Goal: Task Accomplishment & Management: Use online tool/utility

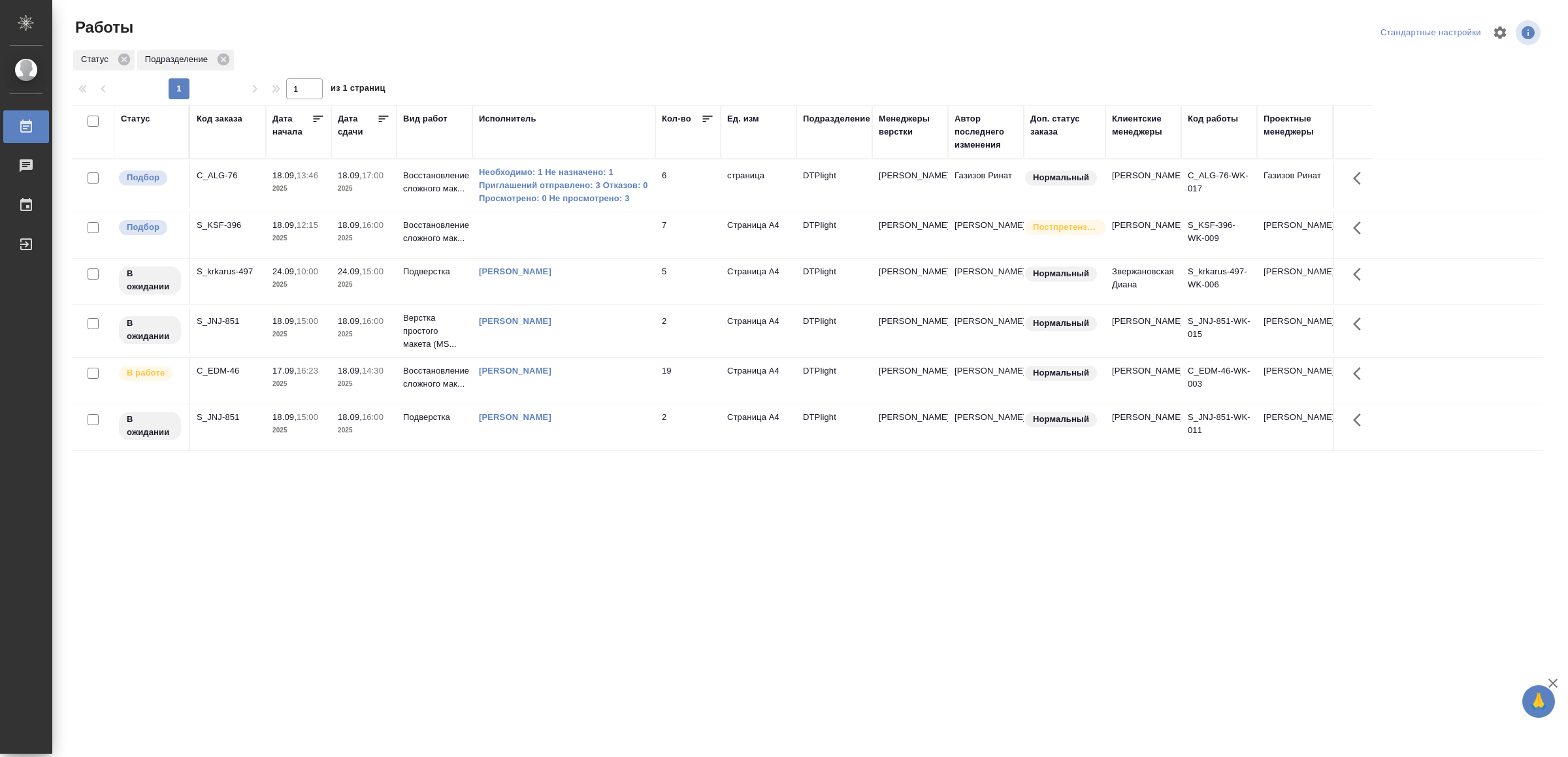
drag, startPoint x: 524, startPoint y: 570, endPoint x: 524, endPoint y: 552, distance: 18.0
click at [622, 235] on td at bounding box center [564, 235] width 183 height 45
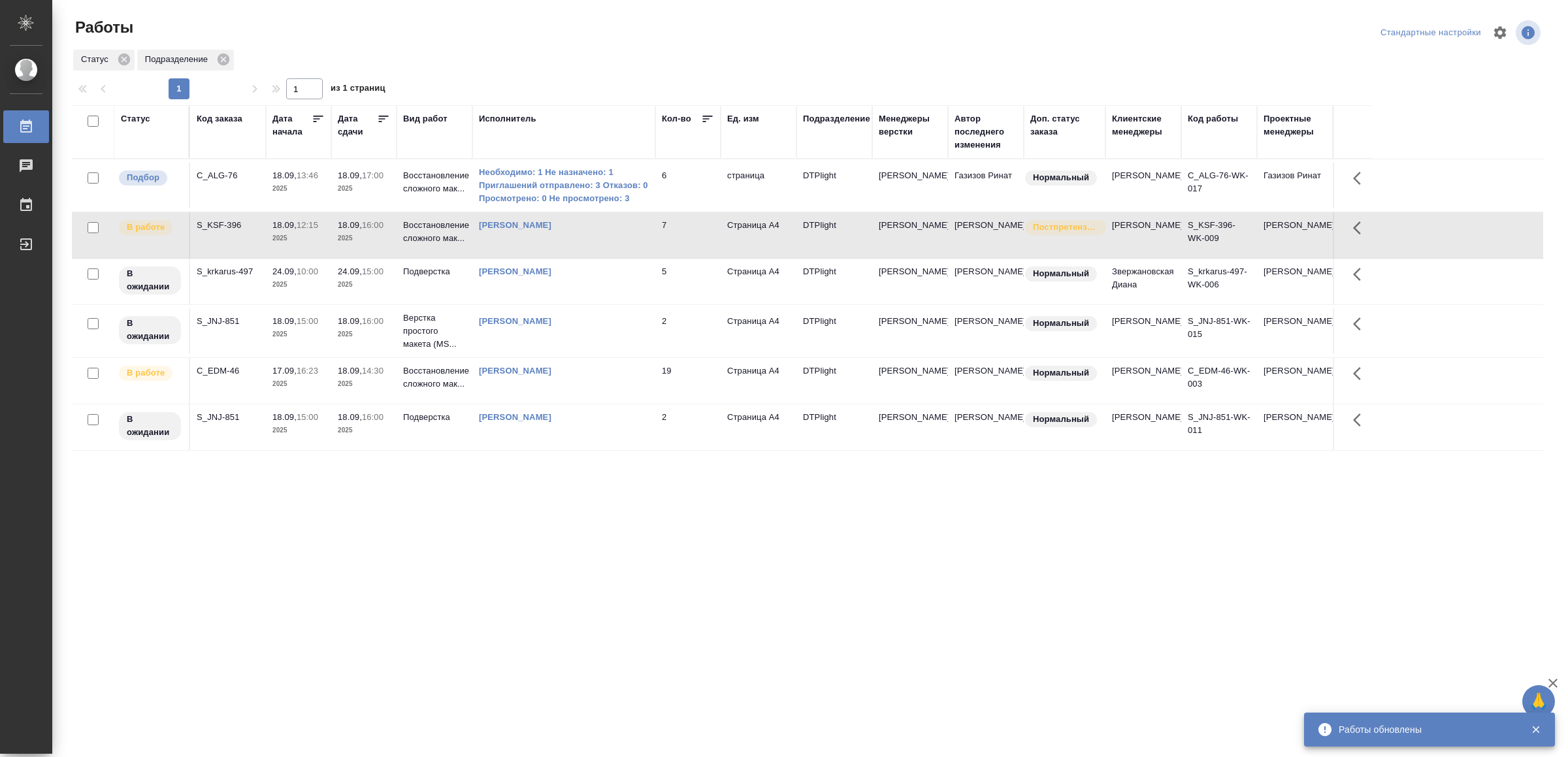
drag, startPoint x: 392, startPoint y: 560, endPoint x: 383, endPoint y: 556, distance: 9.8
click at [392, 560] on div "Статус Код заказа Дата начала Дата сдачи Вид работ Исполнитель Кол-во Ед. изм П…" at bounding box center [807, 340] width 1471 height 470
click at [611, 377] on div "[PERSON_NAME]" at bounding box center [564, 371] width 170 height 13
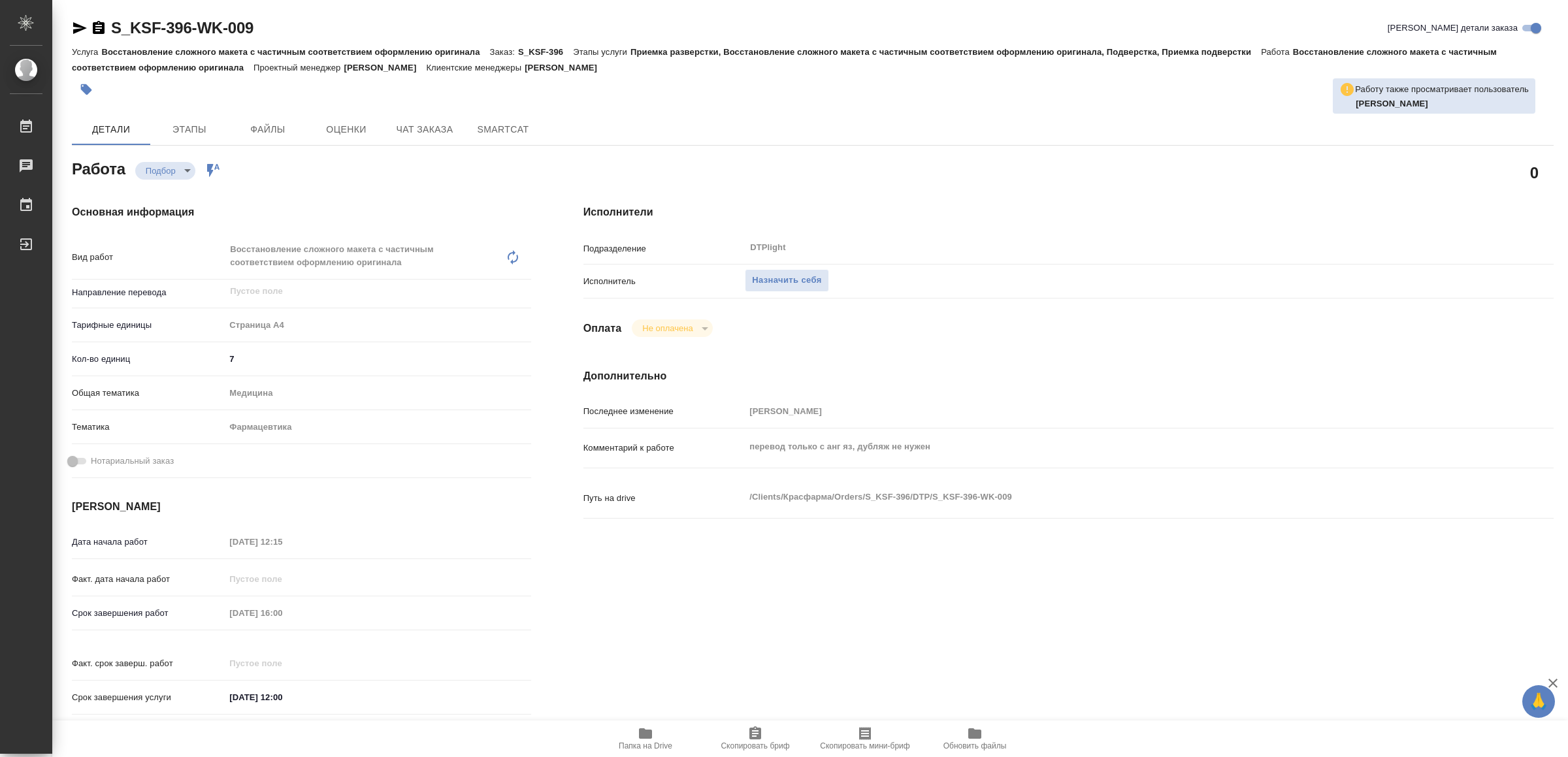
click at [804, 279] on span "Назначить себя" at bounding box center [785, 281] width 69 height 15
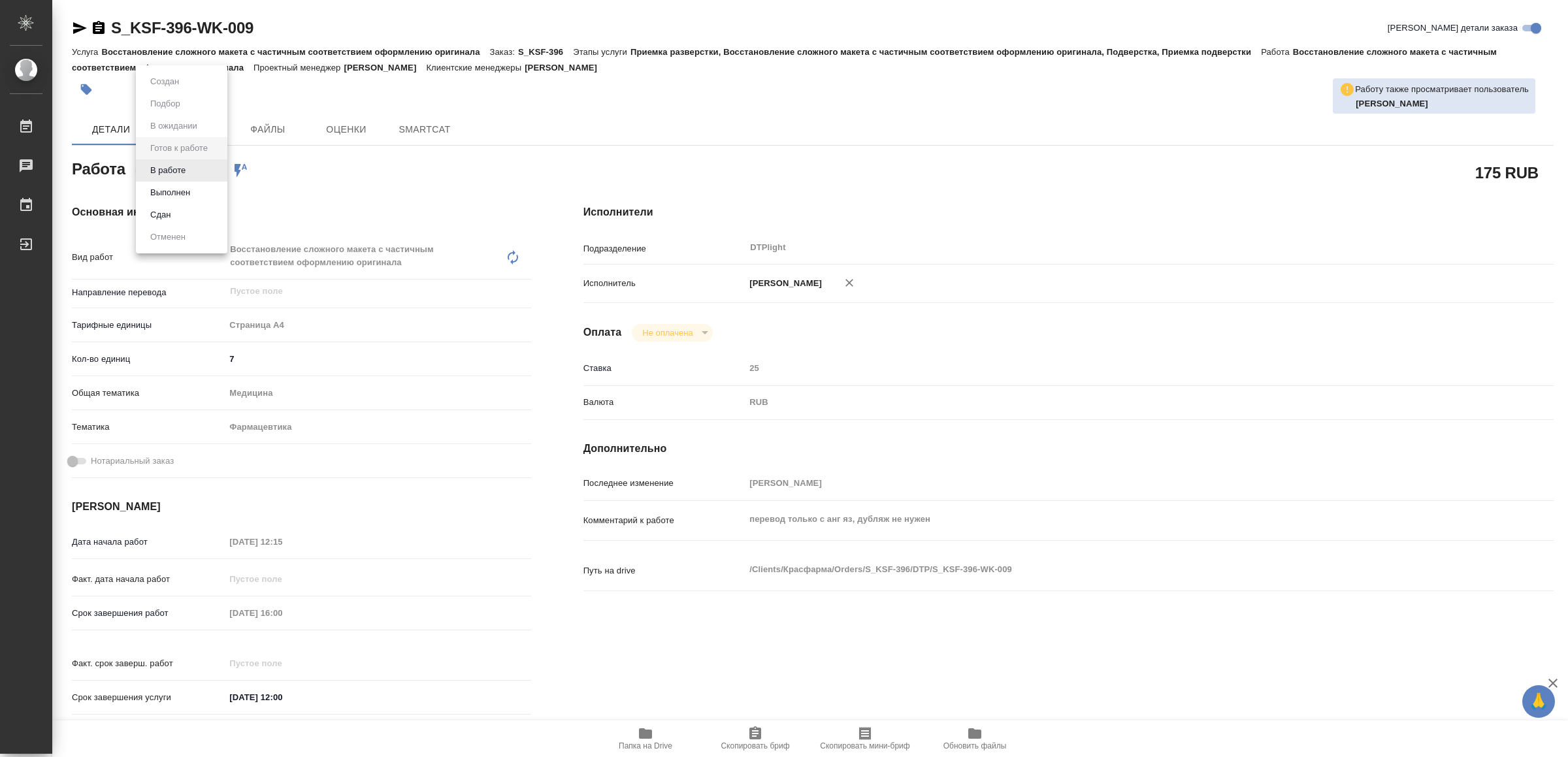
click at [179, 172] on body "🙏 .cls-1 fill:#fff; AWATERA Yamkovenko Vera Работы Чаты График Выйти S_KSF-396-…" at bounding box center [784, 378] width 1568 height 757
type textarea "x"
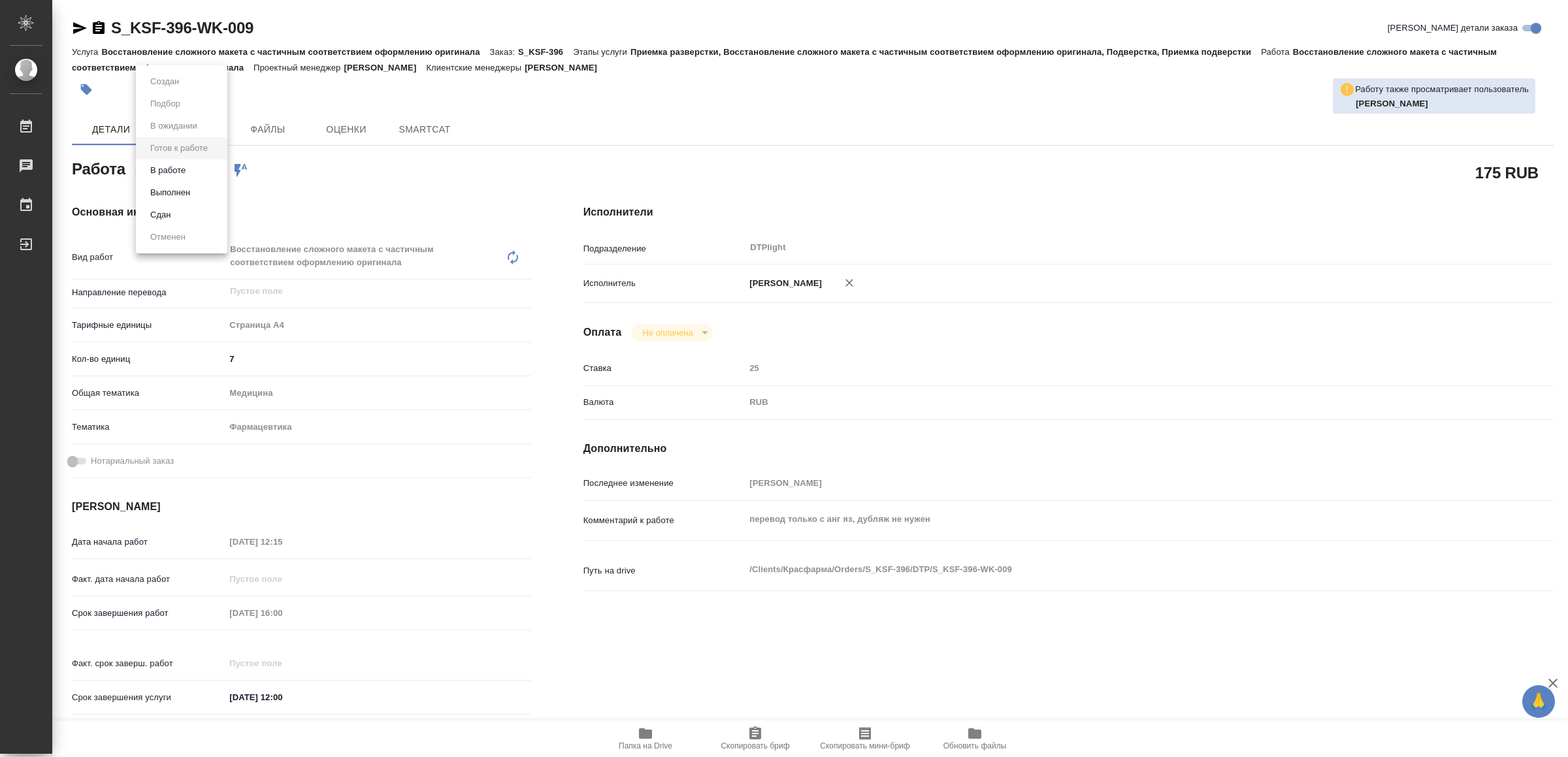
type textarea "x"
click at [177, 172] on button "В работе" at bounding box center [168, 170] width 43 height 14
type textarea "x"
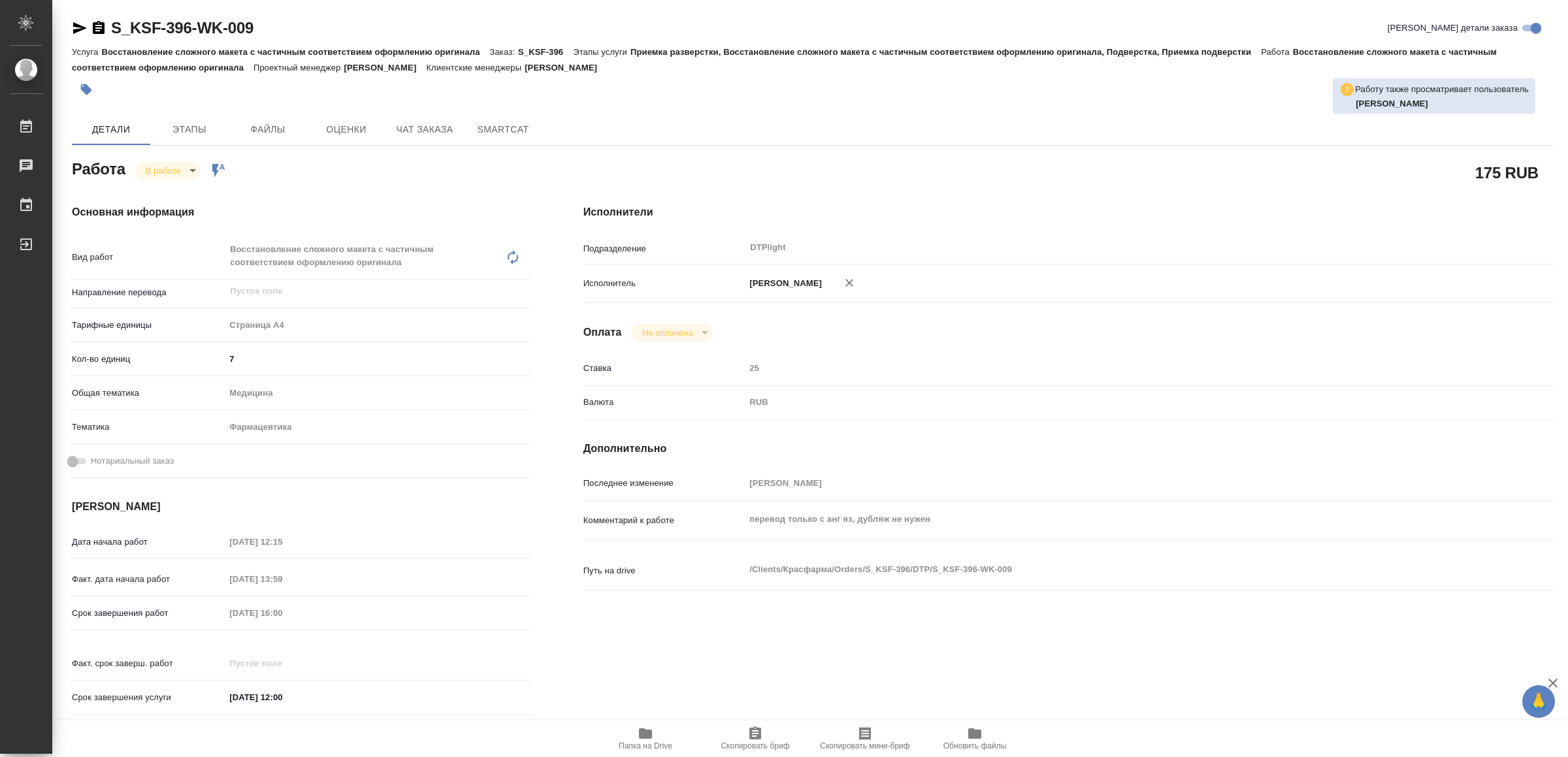
type textarea "x"
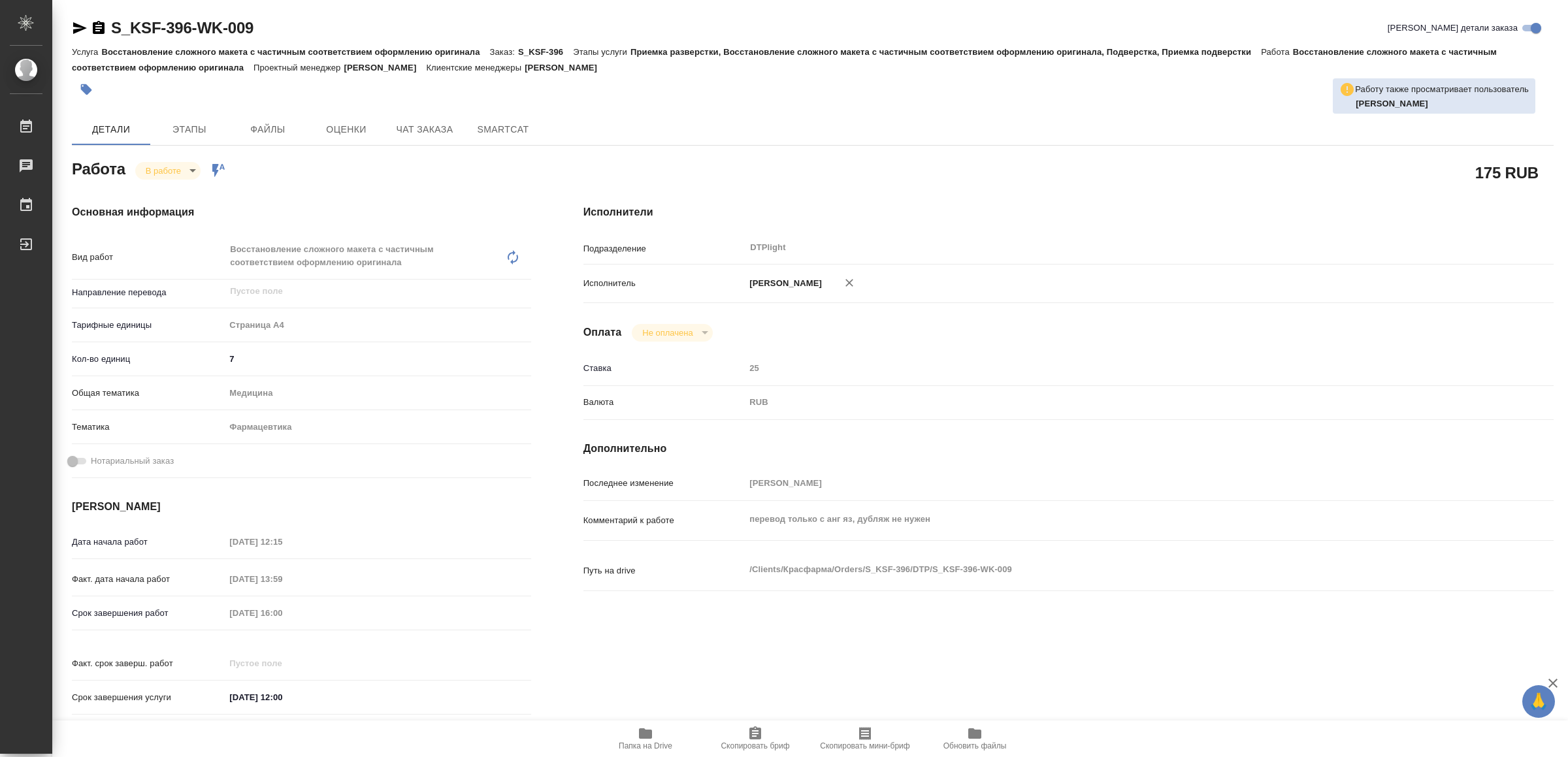
type textarea "x"
click at [74, 24] on icon "button" at bounding box center [79, 27] width 16 height 16
type textarea "x"
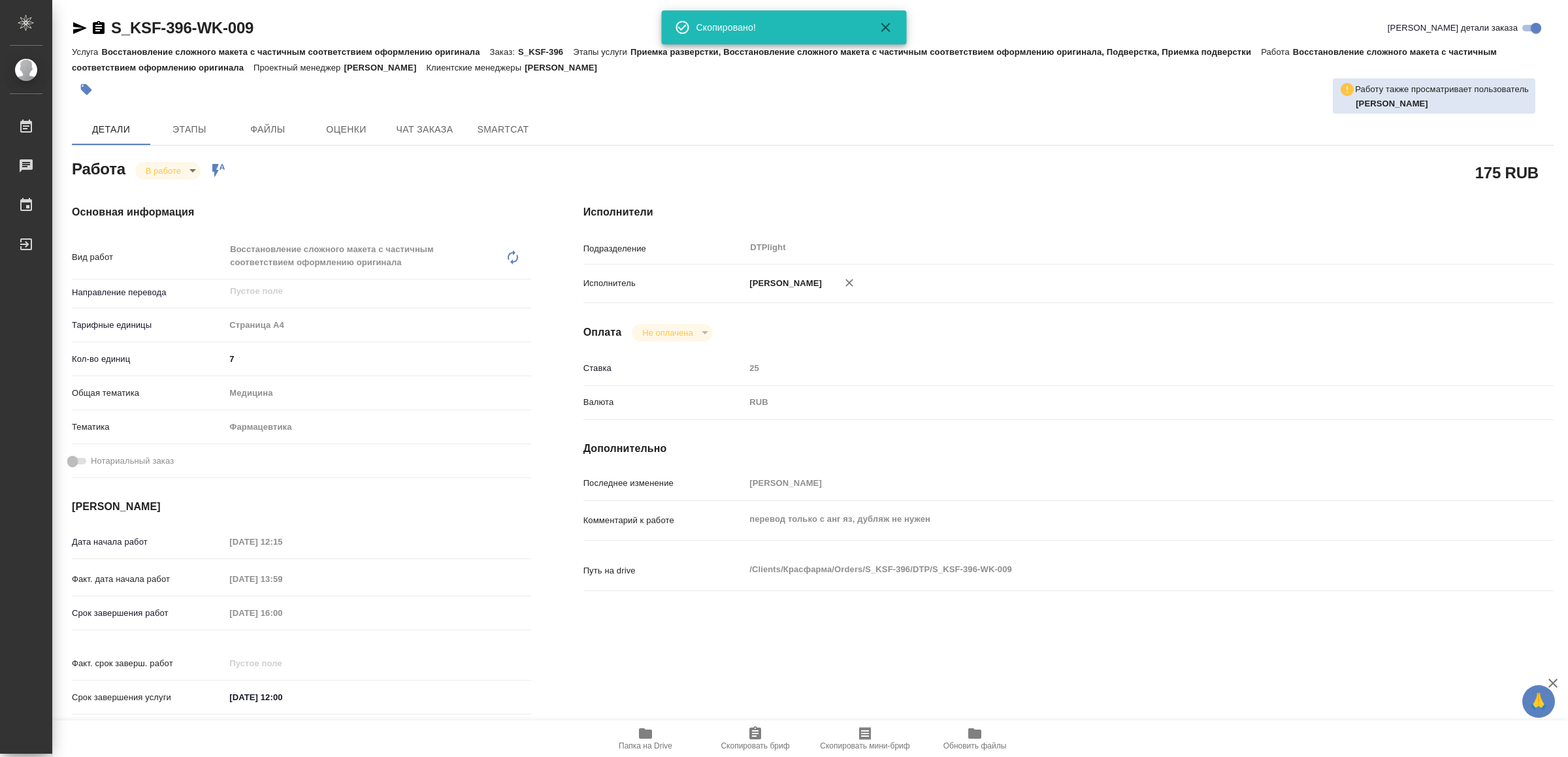
type textarea "x"
click at [648, 753] on button "Папка на Drive" at bounding box center [645, 738] width 109 height 37
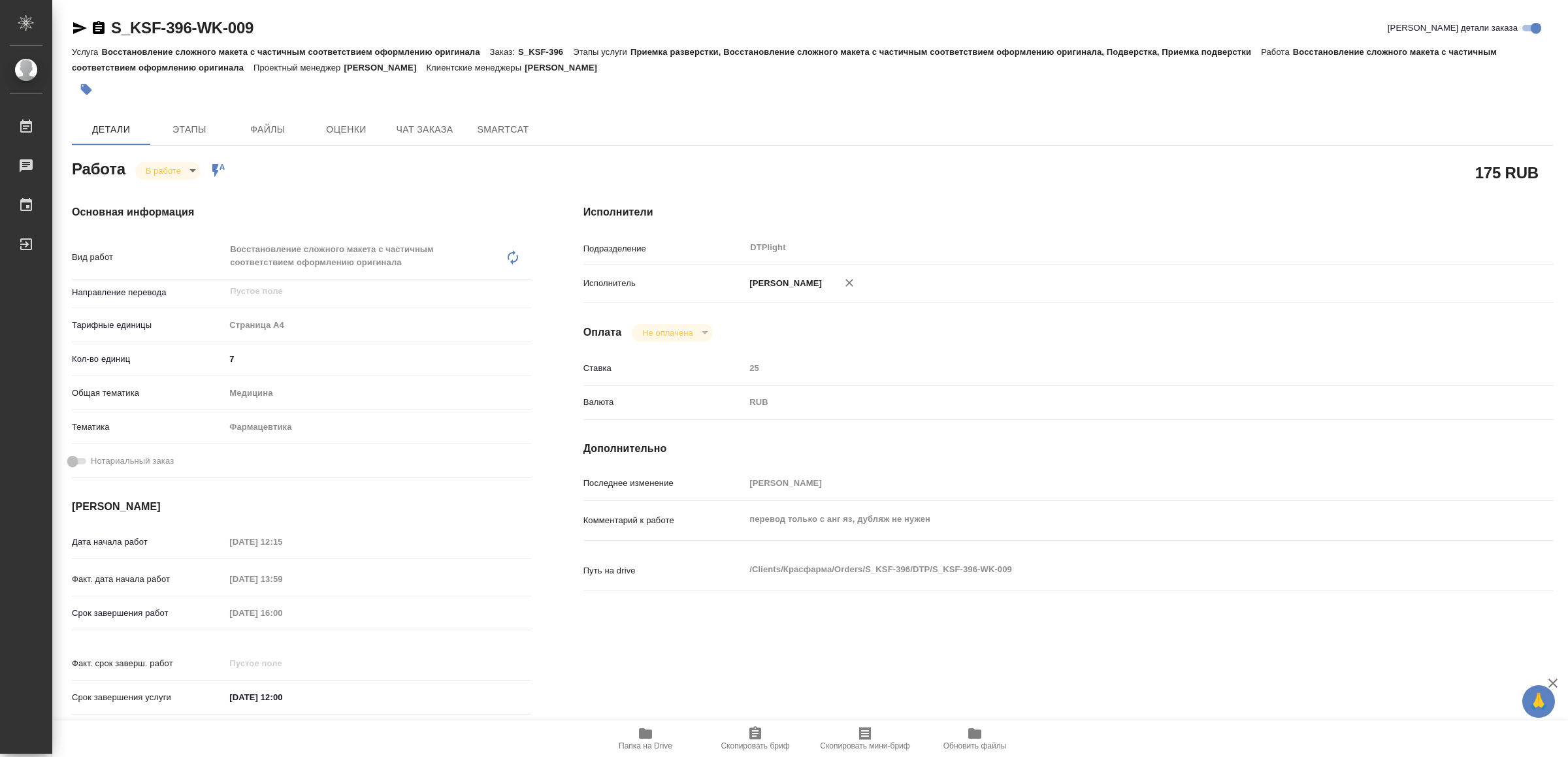
click at [649, 733] on icon "button" at bounding box center [646, 733] width 13 height 10
click at [641, 741] on span "Папка на Drive" at bounding box center [645, 746] width 54 height 9
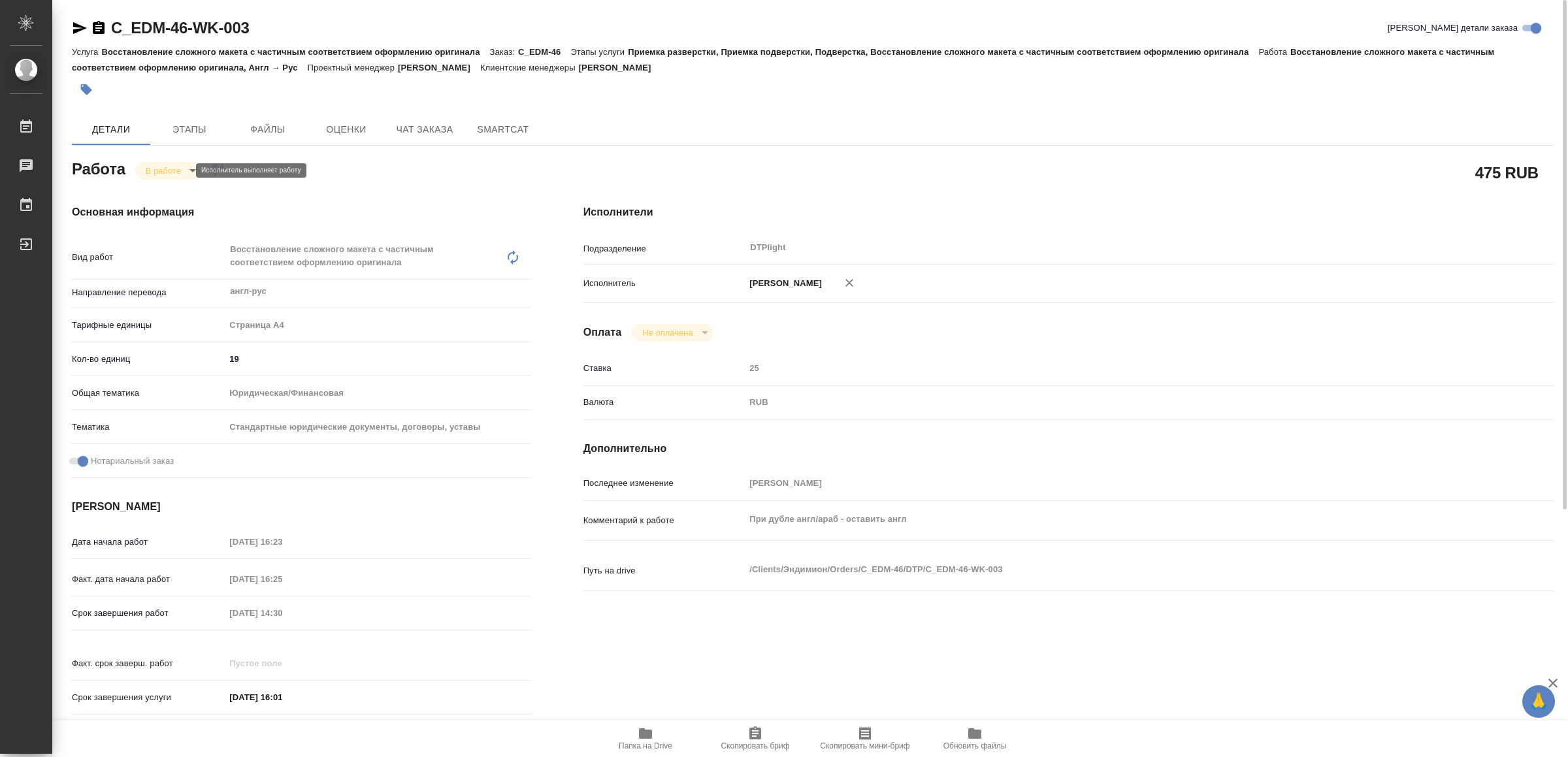
click at [159, 167] on body "🙏 .cls-1 fill:#fff; AWATERA Yamkovenko [PERSON_NAME] Работы 0 Чаты График Выйти…" at bounding box center [784, 378] width 1568 height 757
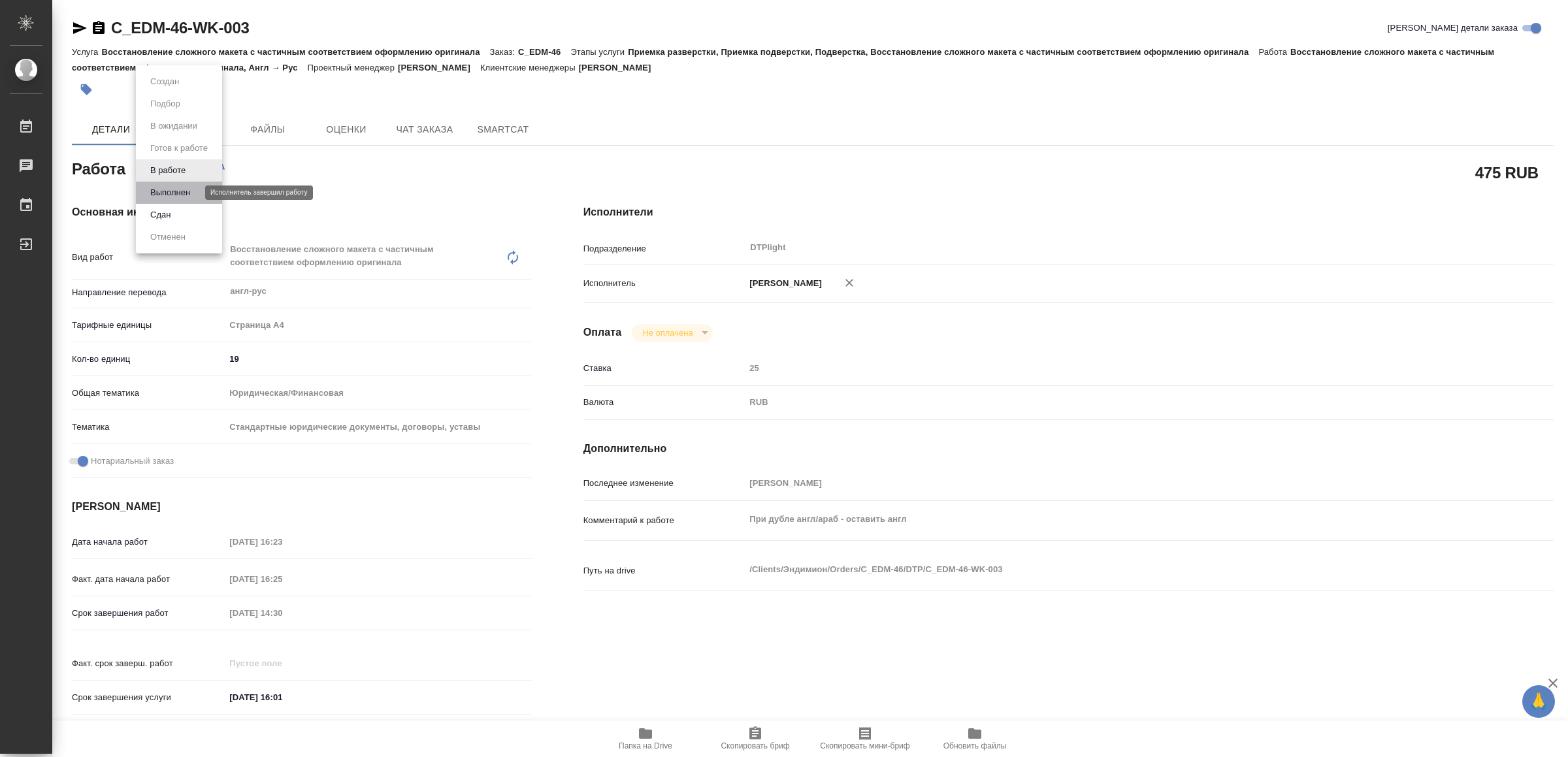
click at [169, 189] on button "Выполнен" at bounding box center [170, 192] width 48 height 14
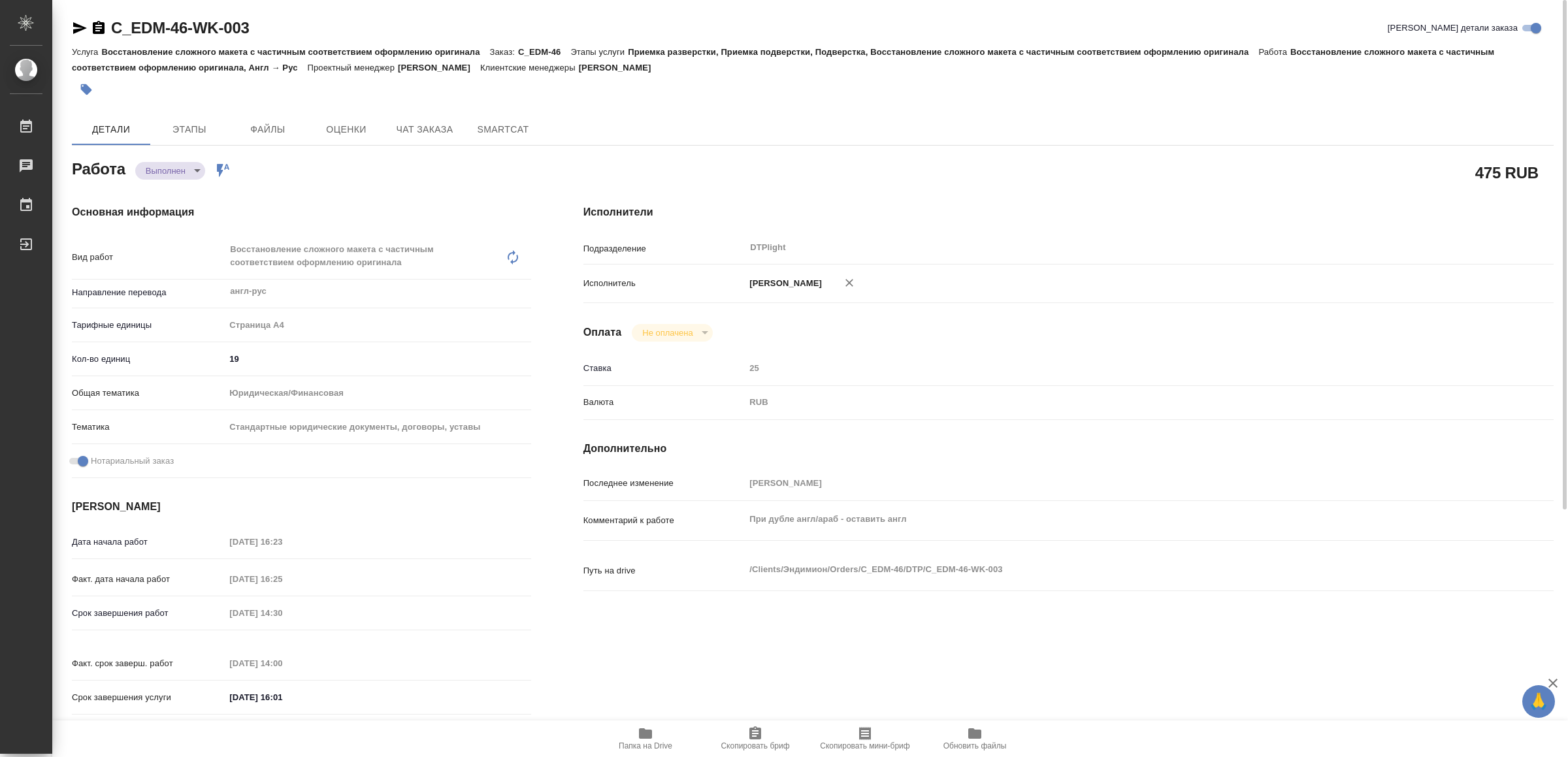
type textarea "x"
